Goal: Obtain resource: Download file/media

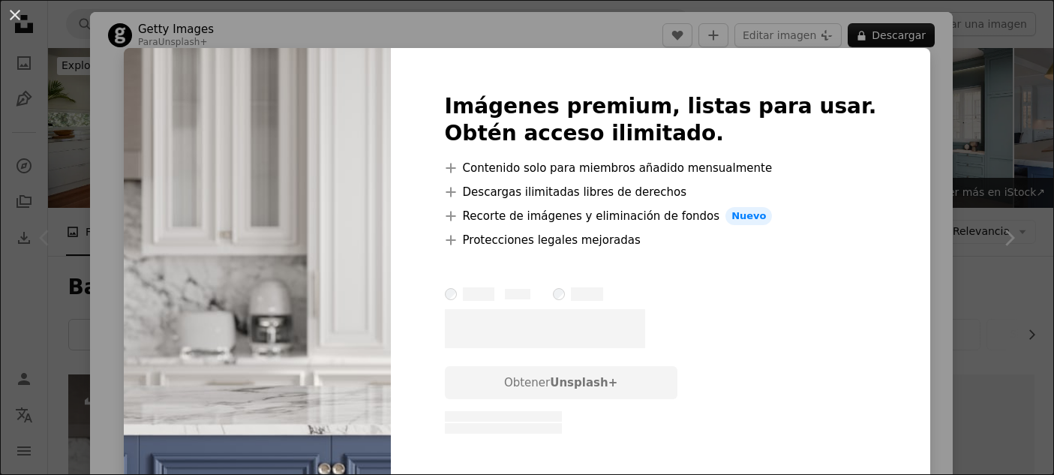
scroll to position [277, 0]
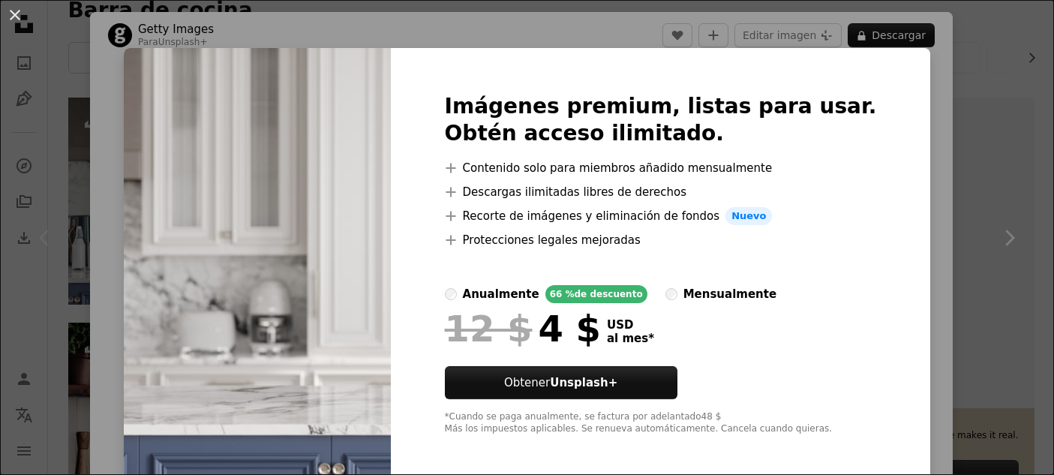
drag, startPoint x: 119, startPoint y: 81, endPoint x: 78, endPoint y: 30, distance: 65.2
click at [119, 81] on div "An X shape Imágenes premium, listas para usar. Obtén acceso ilimitado. A plus s…" at bounding box center [527, 237] width 1054 height 475
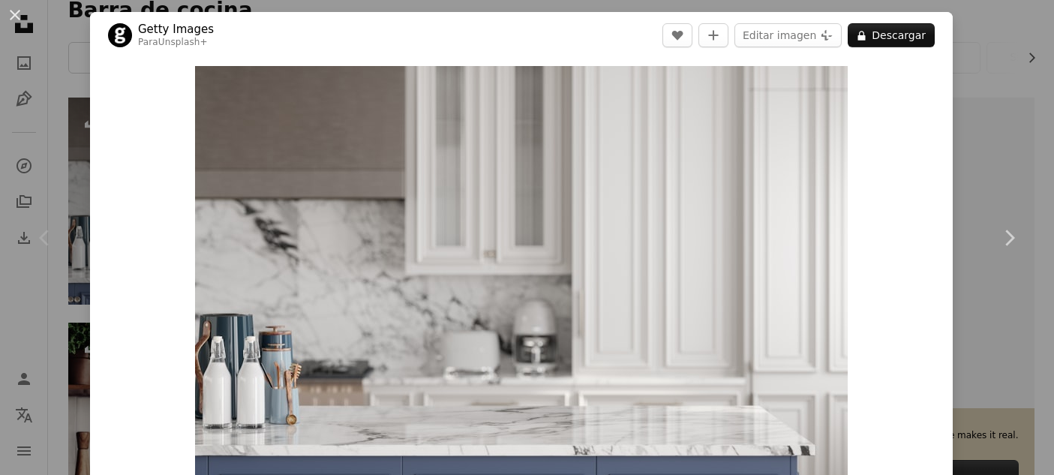
click at [15, 12] on button "An X shape" at bounding box center [15, 15] width 18 height 18
